Goal: Use online tool/utility: Utilize a website feature to perform a specific function

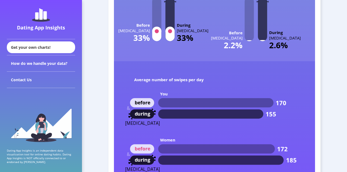
scroll to position [2544, 0]
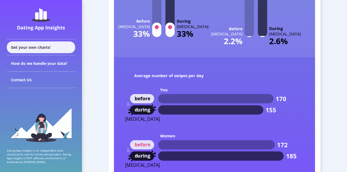
click at [42, 48] on div "Get your own charts!" at bounding box center [41, 48] width 68 height 12
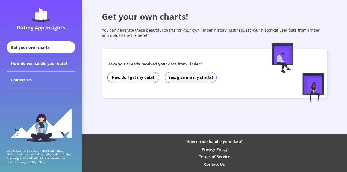
click at [178, 77] on button "Yes, give me my charts!" at bounding box center [191, 77] width 52 height 11
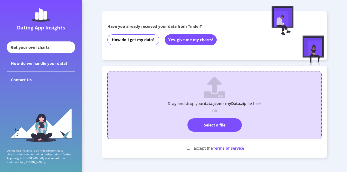
scroll to position [38, 0]
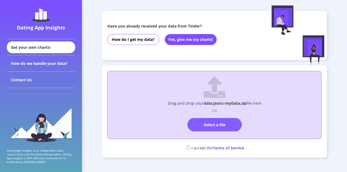
click at [202, 127] on label "Select a file" at bounding box center [214, 124] width 54 height 13
click at [214, 116] on input "Select a file" at bounding box center [214, 116] width 0 height 0
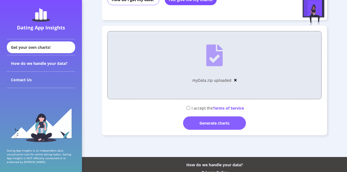
scroll to position [78, 0]
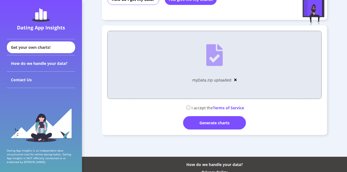
click at [189, 112] on div "I accept the Terms of Service" at bounding box center [214, 107] width 214 height 9
click at [188, 108] on input "checkbox" at bounding box center [189, 108] width 4 height 4
checkbox input "true"
click at [196, 123] on div "Generate charts" at bounding box center [214, 122] width 63 height 13
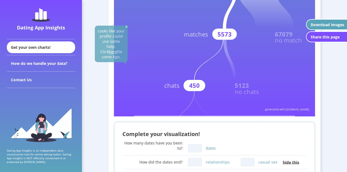
scroll to position [181, 0]
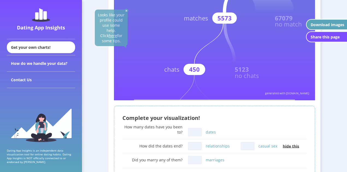
drag, startPoint x: 241, startPoint y: 99, endPoint x: 260, endPoint y: 99, distance: 18.3
drag, startPoint x: 261, startPoint y: 100, endPoint x: 276, endPoint y: 100, distance: 15.0
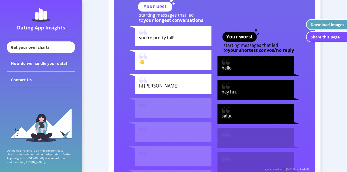
scroll to position [1460, 0]
